Goal: Task Accomplishment & Management: Manage account settings

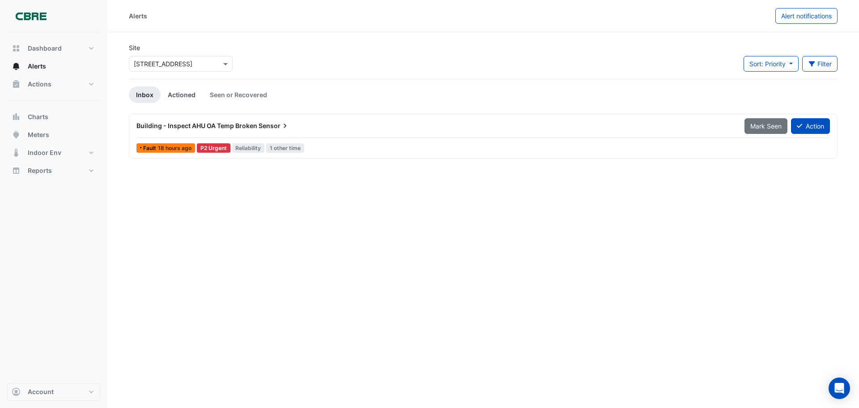
click at [187, 92] on link "Actioned" at bounding box center [182, 94] width 42 height 17
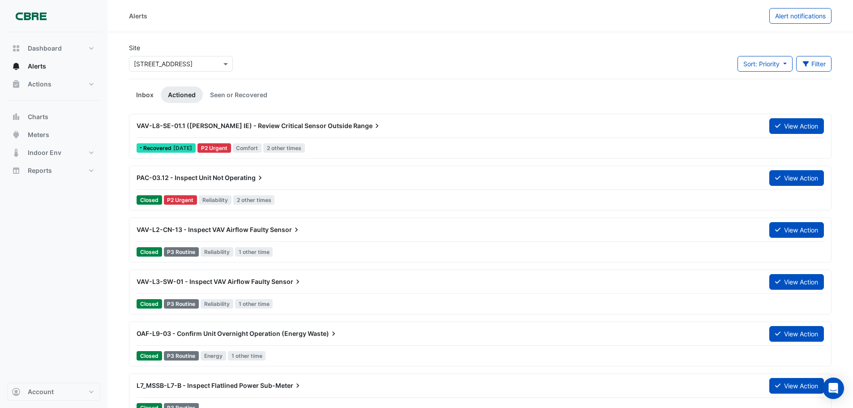
click at [144, 93] on link "Inbox" at bounding box center [145, 94] width 32 height 17
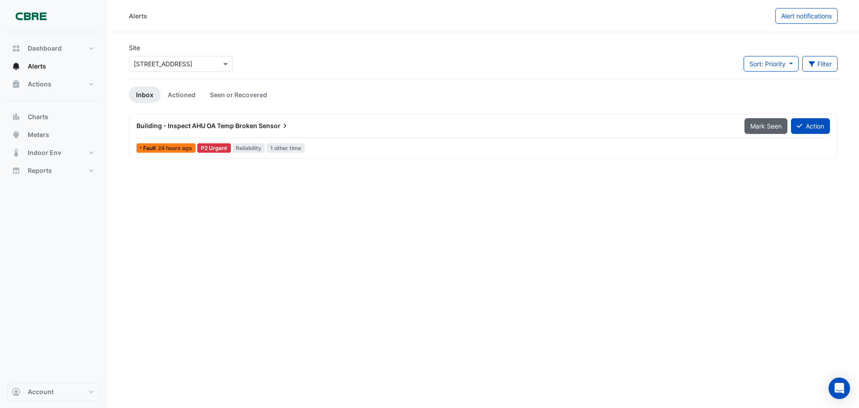
click at [758, 124] on span "Mark Seen" at bounding box center [766, 126] width 31 height 8
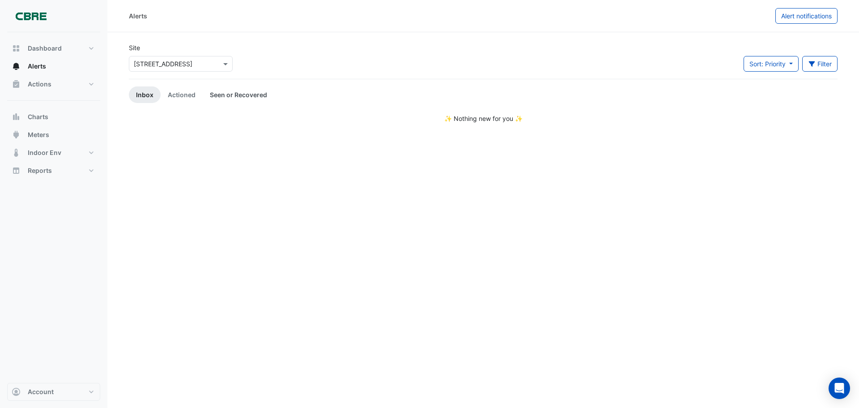
click at [217, 94] on link "Seen or Recovered" at bounding box center [239, 94] width 72 height 17
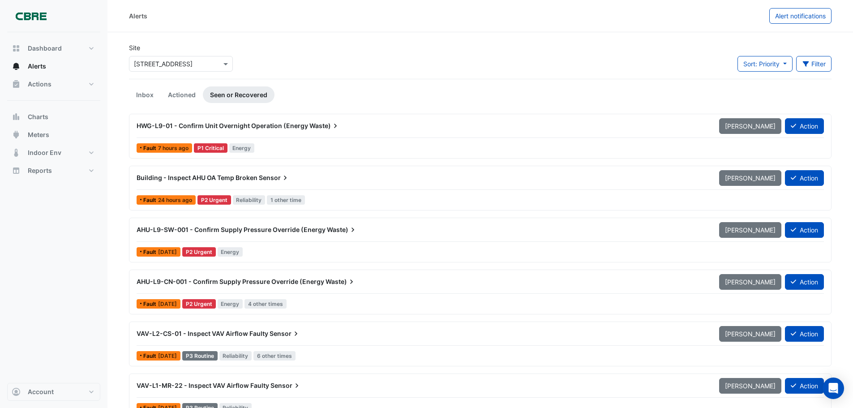
click at [139, 173] on div "Building - Inspect AHU OA Temp Broken Sensor" at bounding box center [421, 177] width 571 height 9
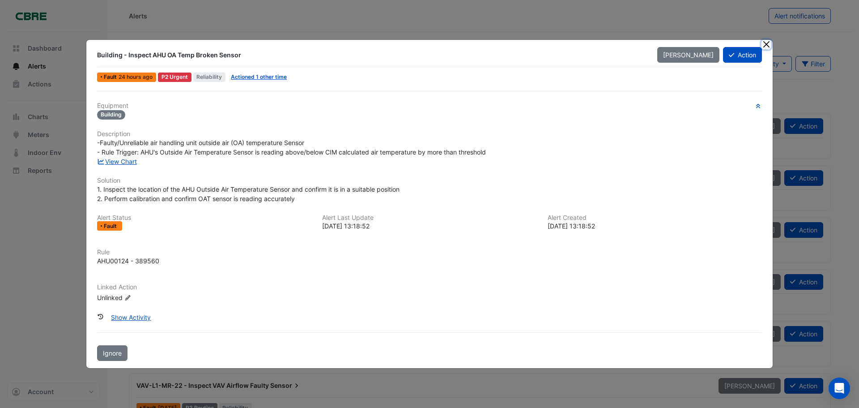
click at [764, 44] on button "Close" at bounding box center [766, 44] width 9 height 9
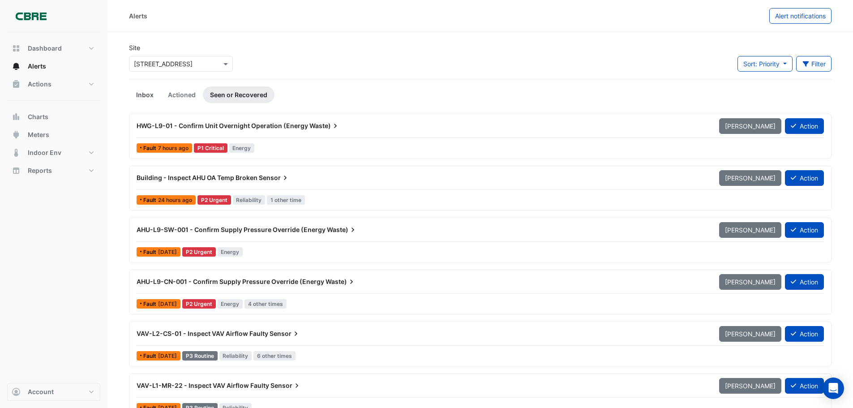
click at [139, 95] on link "Inbox" at bounding box center [145, 94] width 32 height 17
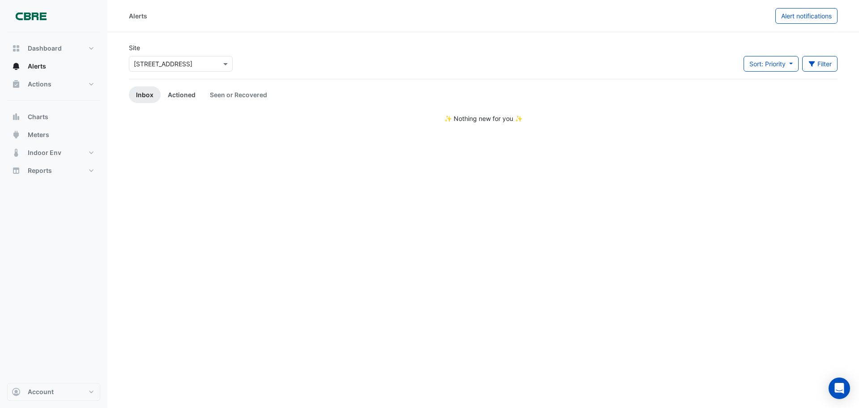
click at [179, 97] on link "Actioned" at bounding box center [182, 94] width 42 height 17
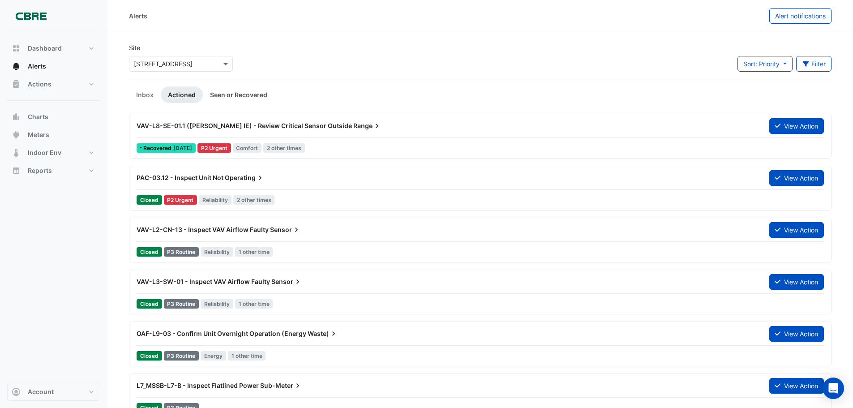
click at [234, 94] on link "Seen or Recovered" at bounding box center [239, 94] width 72 height 17
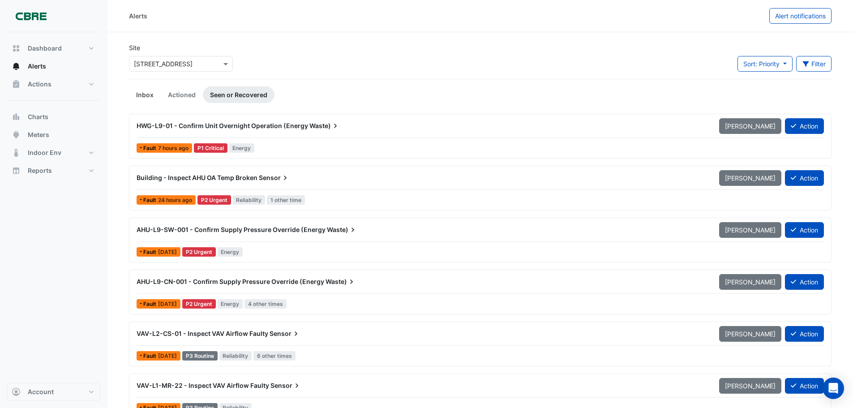
click at [132, 93] on link "Inbox" at bounding box center [145, 94] width 32 height 17
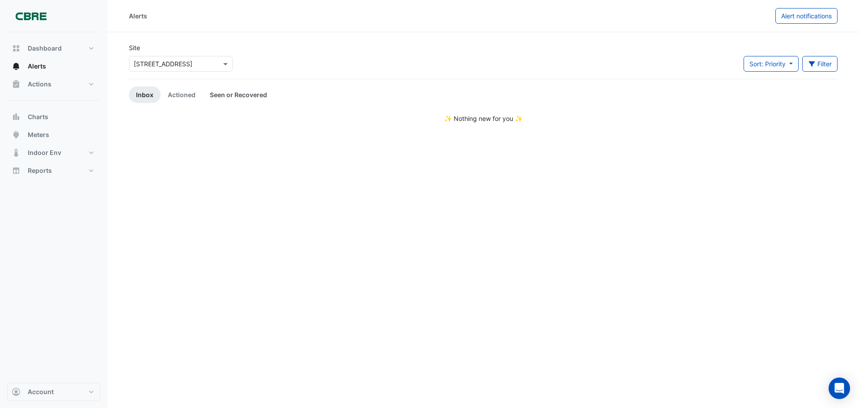
click at [216, 93] on link "Seen or Recovered" at bounding box center [239, 94] width 72 height 17
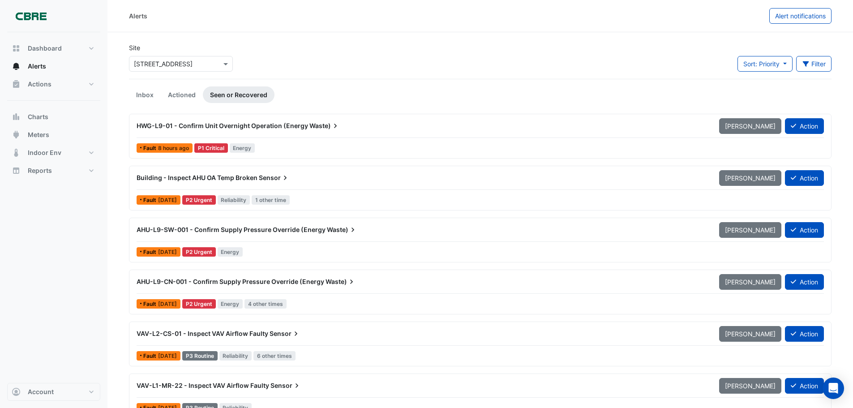
click at [218, 178] on span "Building - Inspect AHU OA Temp Broken" at bounding box center [196, 178] width 121 height 8
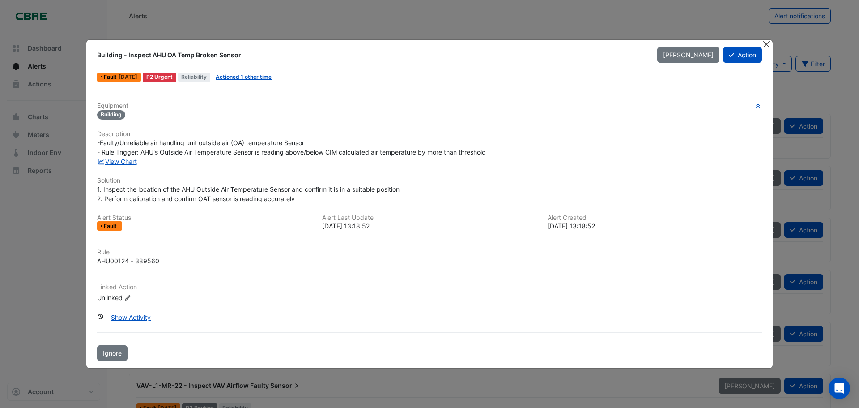
click at [766, 43] on button "Close" at bounding box center [766, 44] width 9 height 9
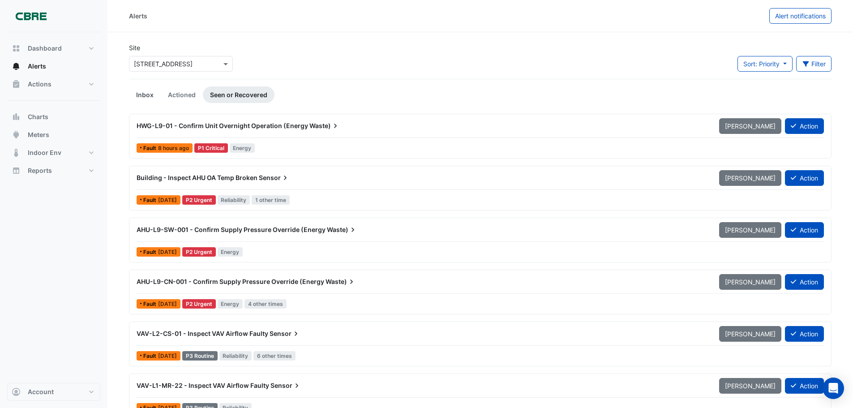
click at [144, 94] on link "Inbox" at bounding box center [145, 94] width 32 height 17
